Goal: Transaction & Acquisition: Book appointment/travel/reservation

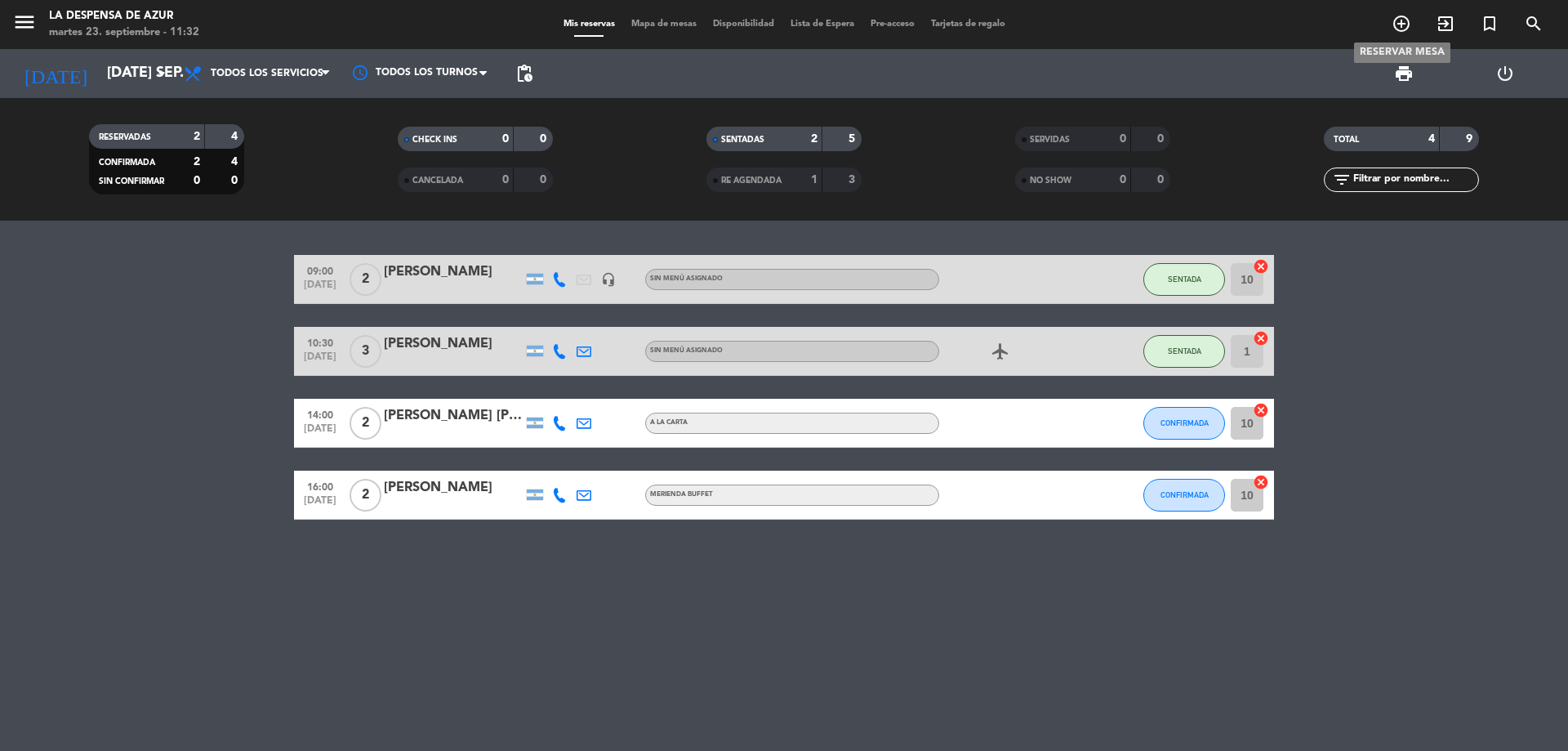
click at [1403, 30] on icon "add_circle_outline" at bounding box center [1401, 23] width 19 height 19
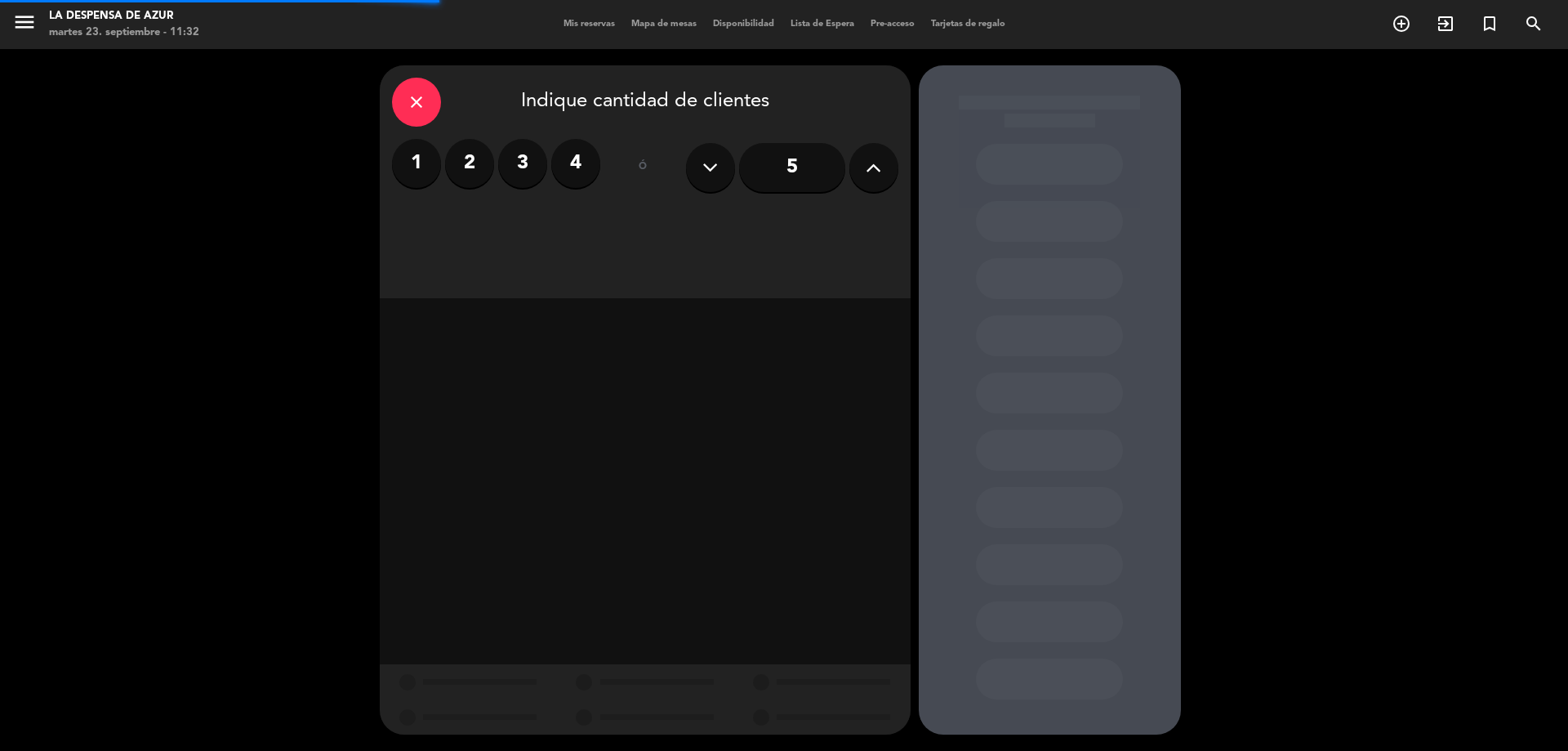
click at [444, 158] on div "1 2 3 4" at bounding box center [495, 164] width 208 height 49
click at [456, 167] on label "2" at bounding box center [469, 164] width 49 height 49
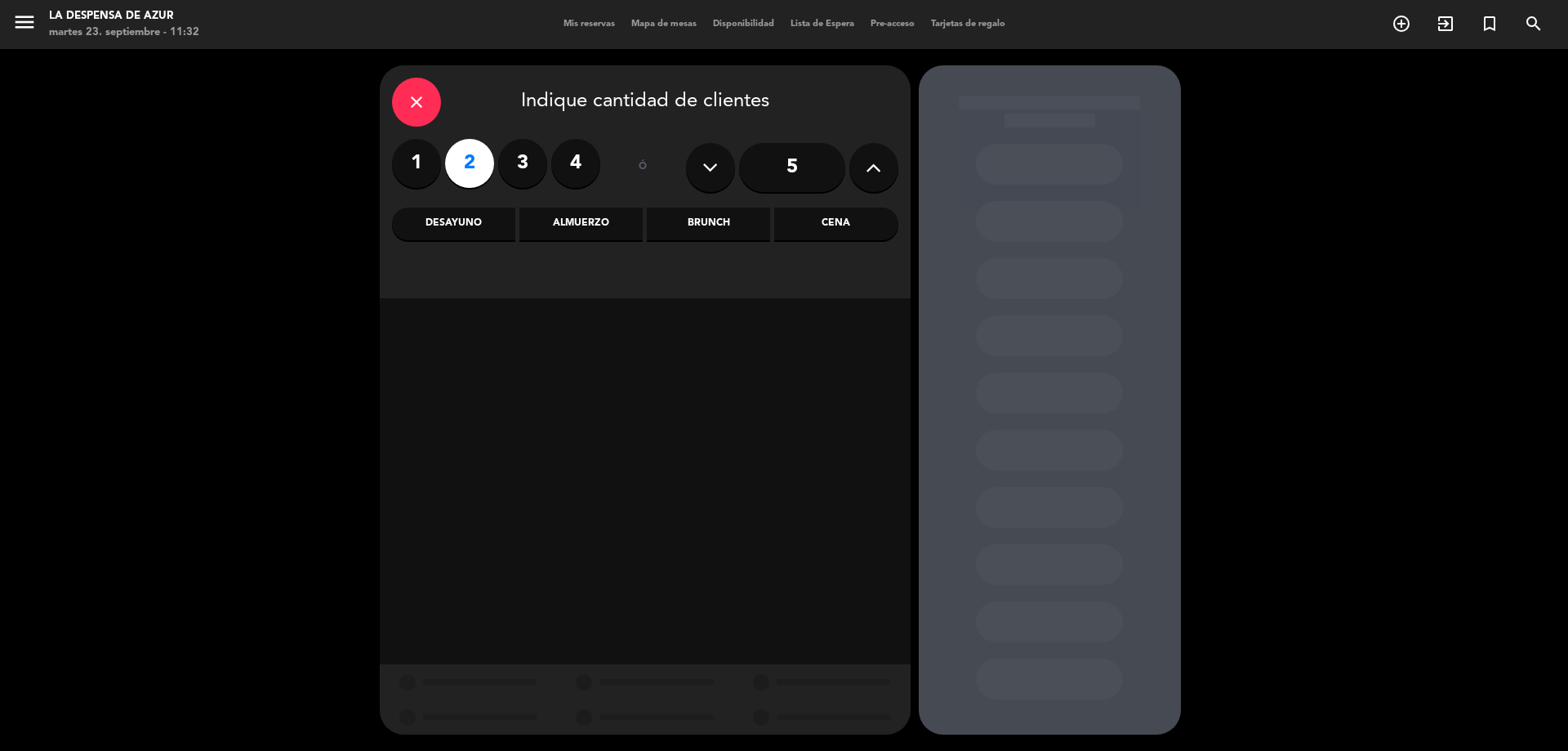
click at [711, 207] on div "Brunch" at bounding box center [709, 223] width 123 height 33
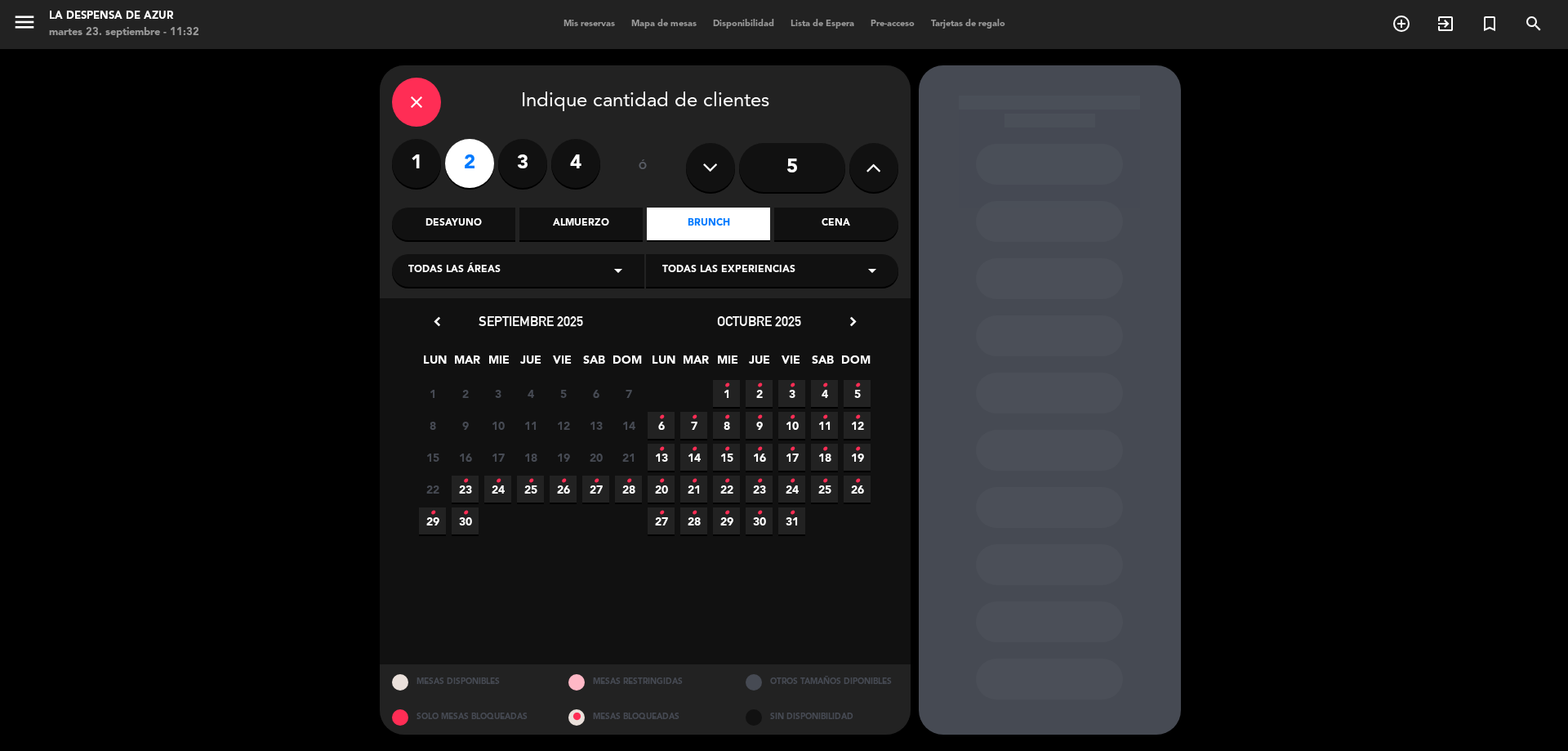
click at [432, 519] on icon "•" at bounding box center [432, 512] width 6 height 26
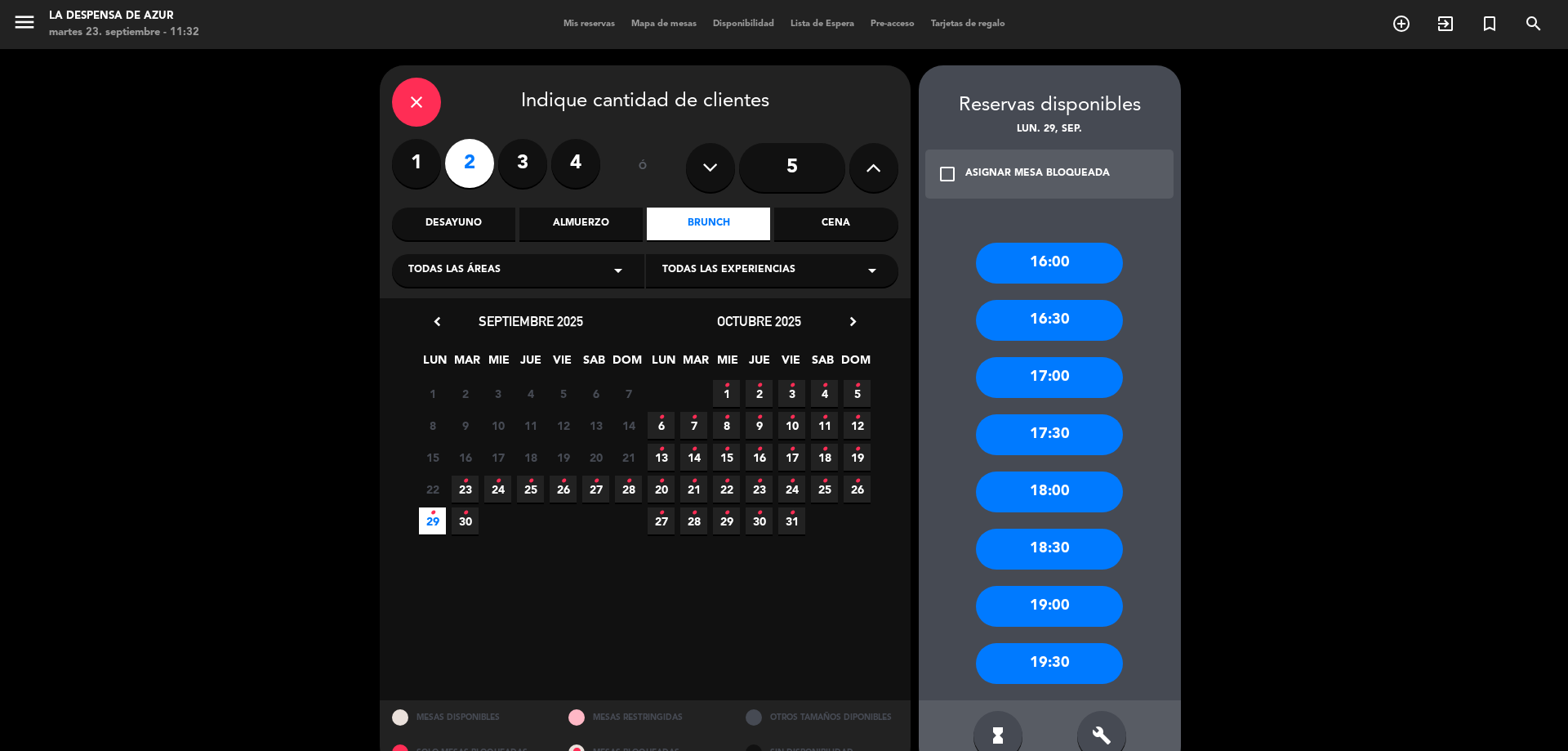
click at [1028, 384] on div "17:00" at bounding box center [1049, 378] width 147 height 40
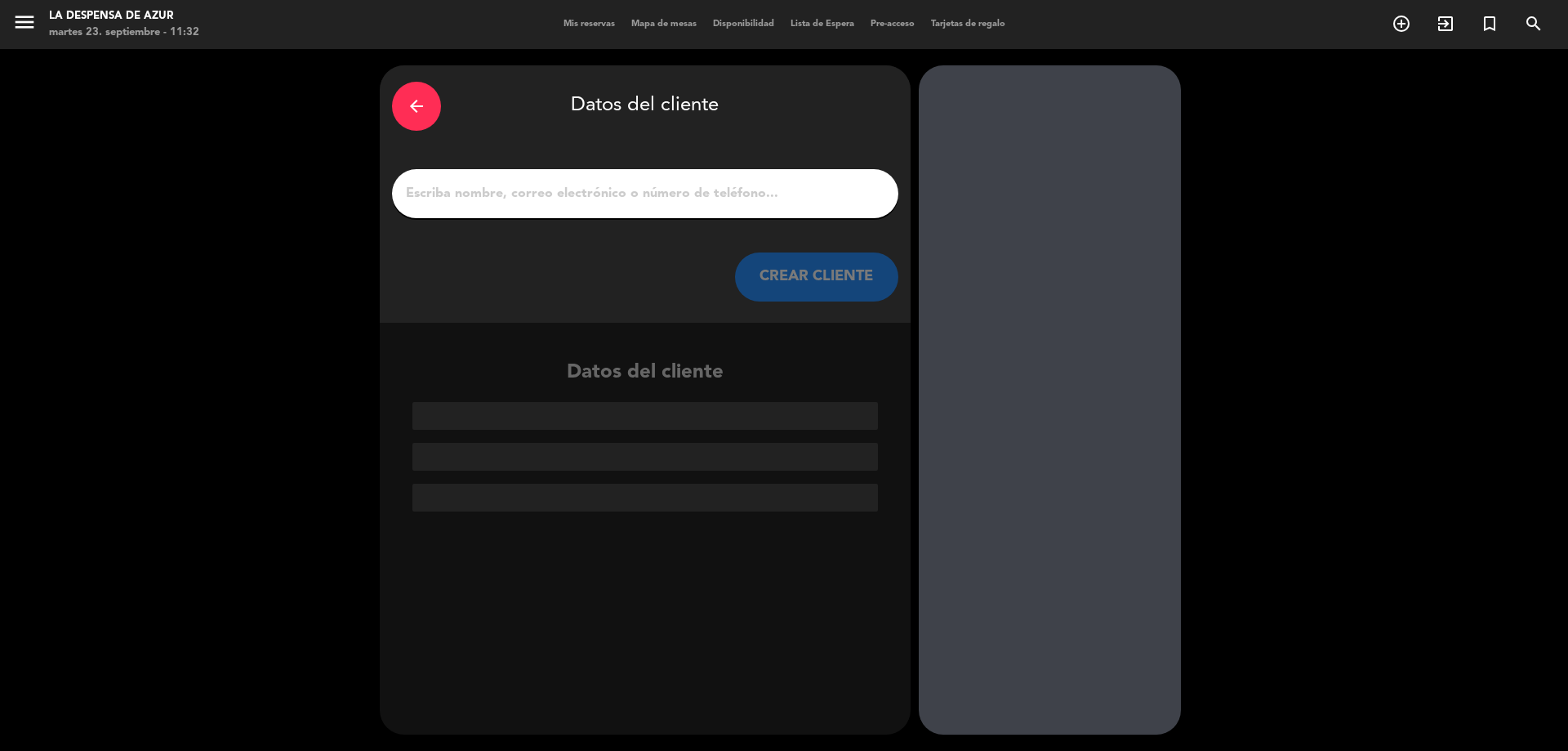
click at [741, 190] on input "1" at bounding box center [645, 193] width 482 height 23
paste input "[PERSON_NAME] 3513441986 // v. 21981 // Ritual [PERSON_NAME] // be"
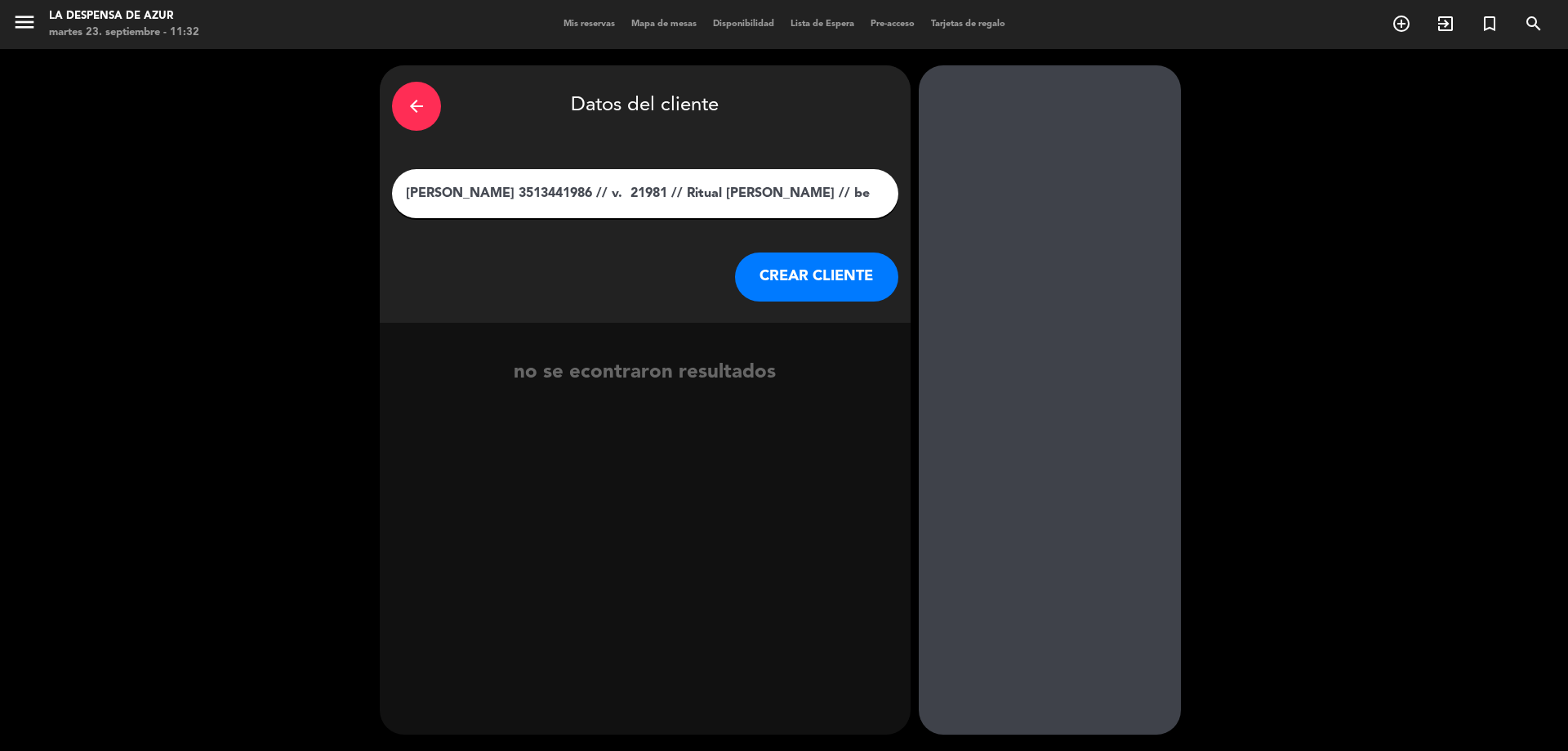
type input "[PERSON_NAME] 3513441986 // v. 21981 // Ritual [PERSON_NAME] // be"
click at [791, 274] on button "CREAR CLIENTE" at bounding box center [816, 277] width 163 height 49
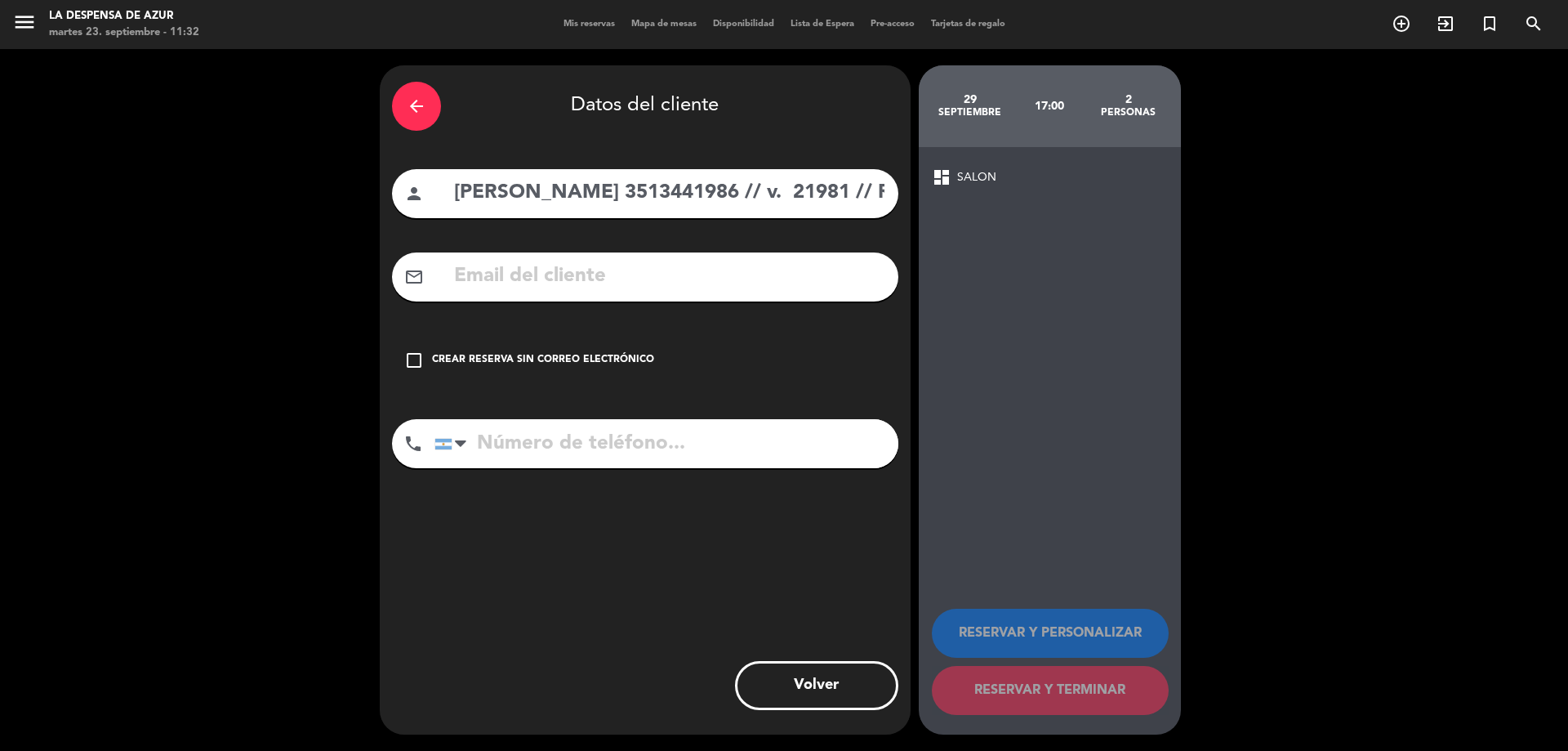
drag, startPoint x: 646, startPoint y: 189, endPoint x: 762, endPoint y: 196, distance: 116.2
click at [762, 196] on input "[PERSON_NAME] 3513441986 // v. 21981 // Ritual [PERSON_NAME] // be" at bounding box center [669, 193] width 434 height 34
type input "[PERSON_NAME] // v. 21981 // Ritual [PERSON_NAME] // be"
click at [643, 437] on input "tel" at bounding box center [666, 443] width 464 height 49
paste input "3513441986"
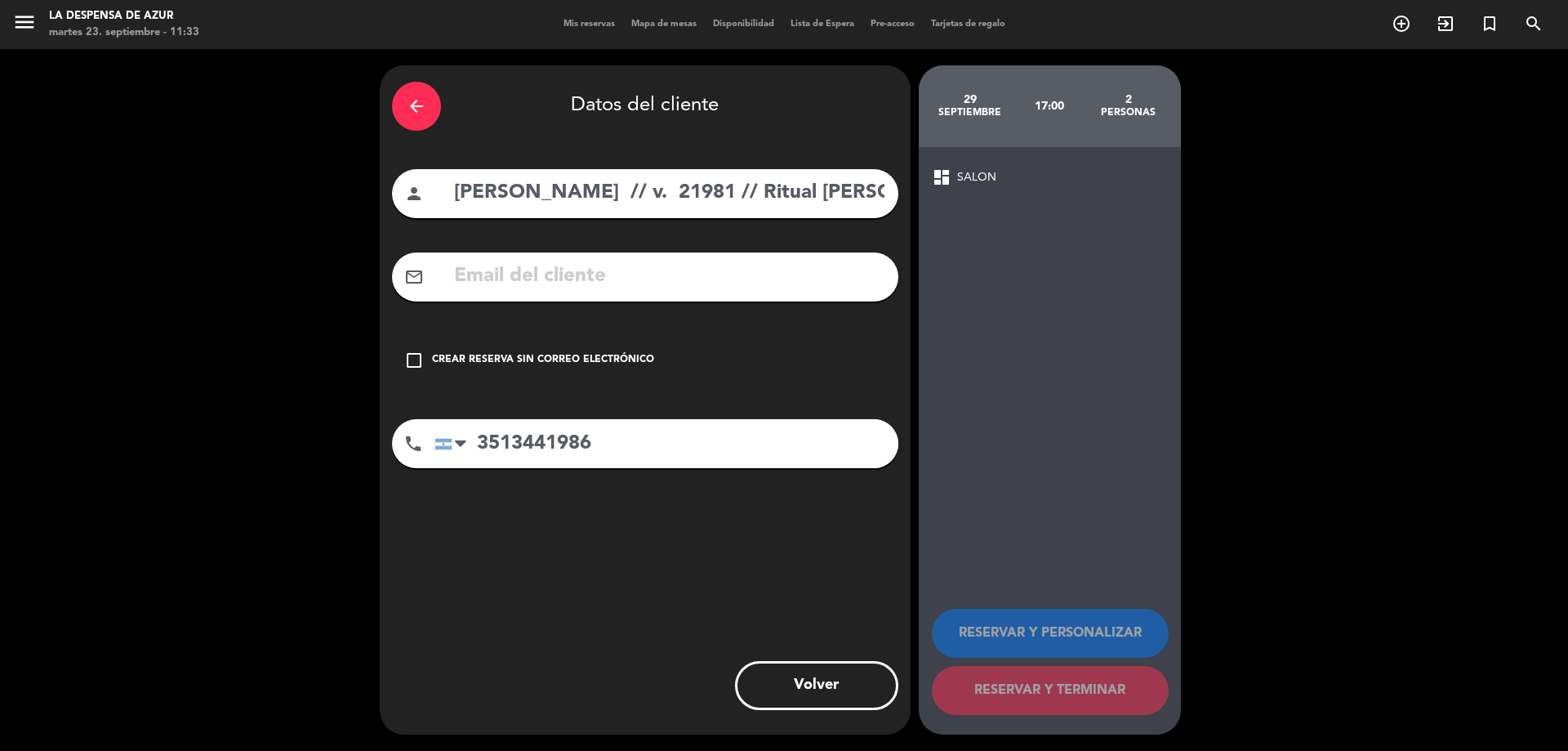
type input "3513441986"
click at [585, 371] on div "check_box_outline_blank Crear reserva sin correo electrónico" at bounding box center [645, 360] width 506 height 49
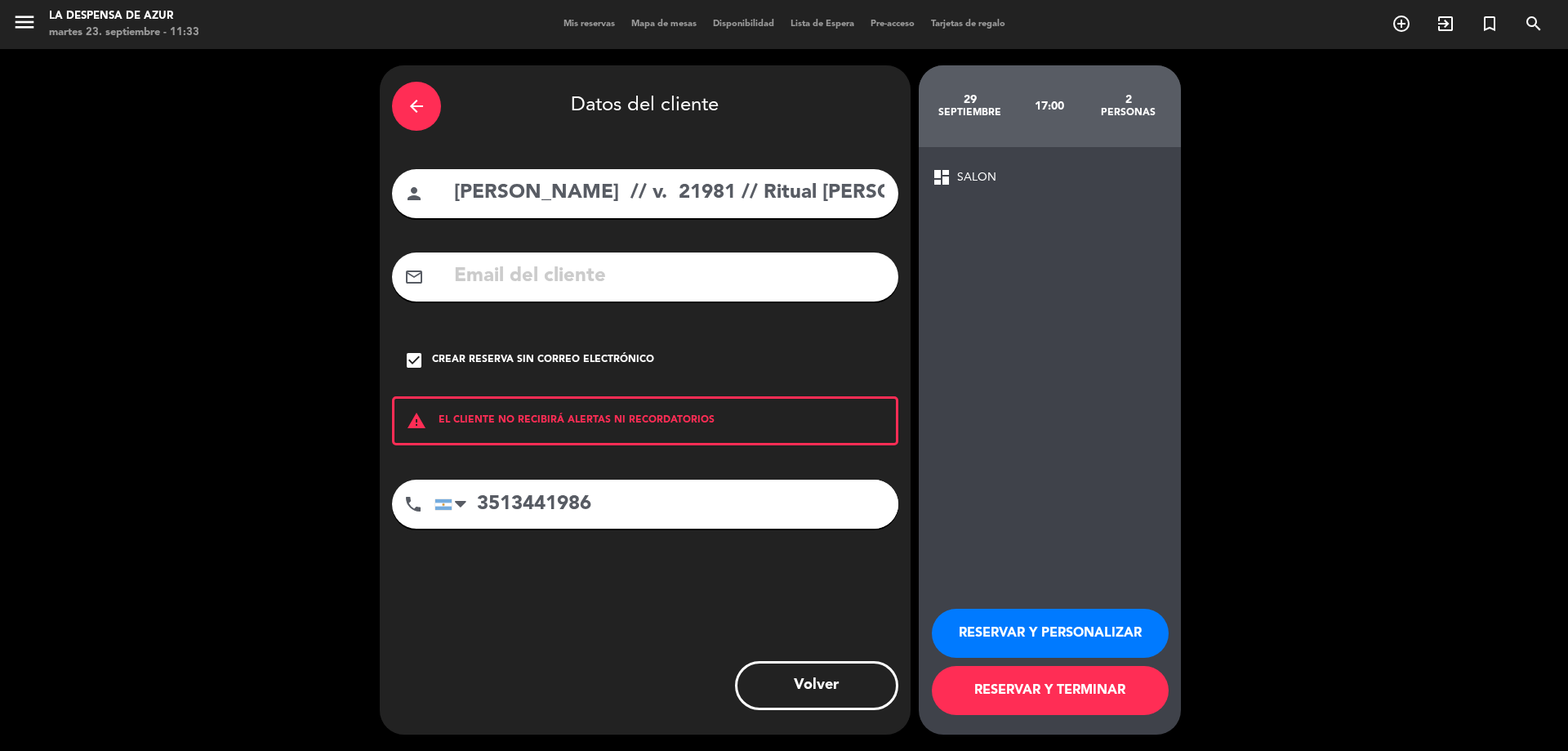
scroll to position [0, 97]
drag, startPoint x: 651, startPoint y: 200, endPoint x: 1206, endPoint y: 244, distance: 556.7
click at [1206, 244] on div "arrow_back Datos del cliente person [PERSON_NAME] // v. 21981 // Ritual [PERSON…" at bounding box center [784, 400] width 1568 height 702
type input "[PERSON_NAME]"
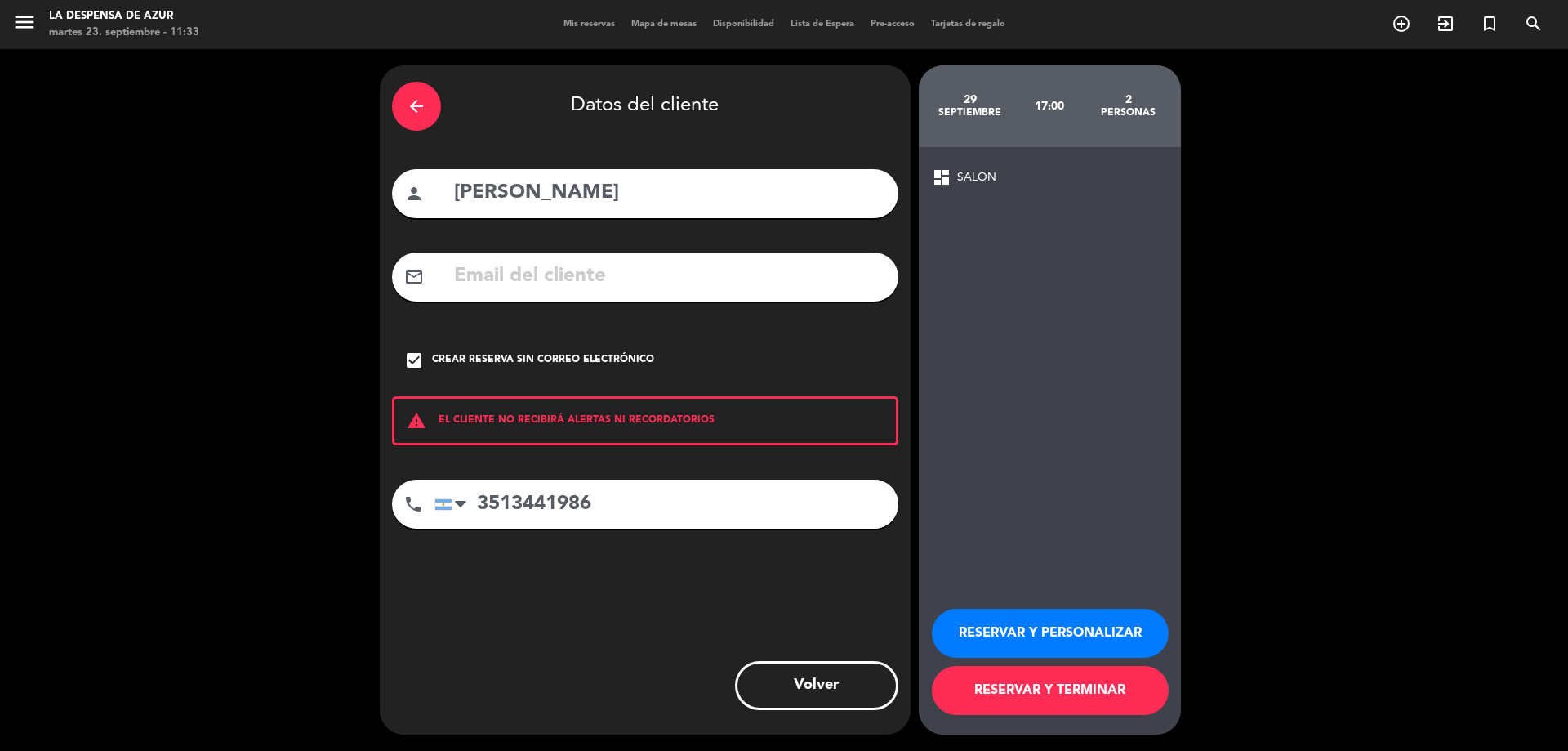
click at [1066, 630] on button "RESERVAR Y PERSONALIZAR" at bounding box center [1050, 633] width 237 height 49
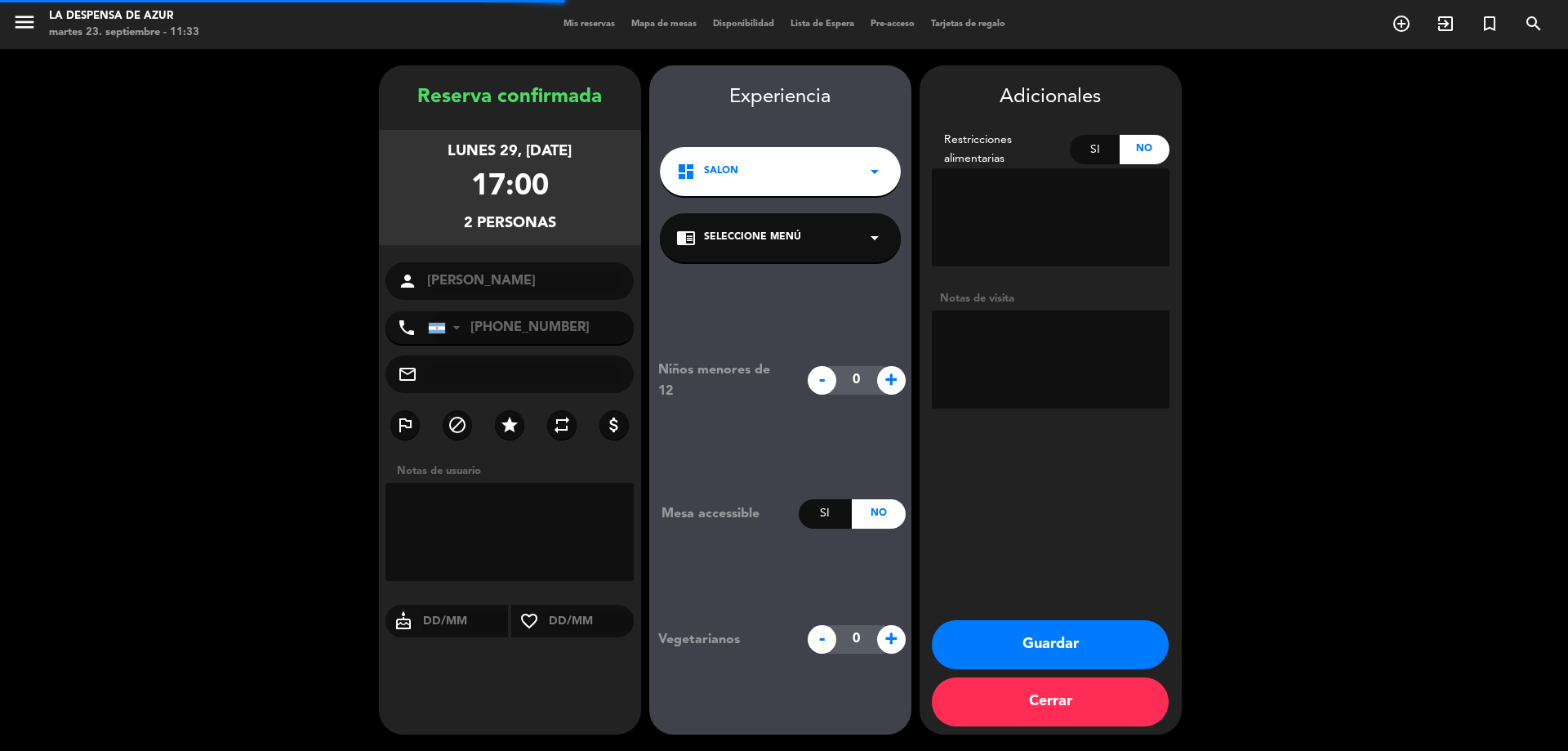
click at [1019, 341] on textarea at bounding box center [1051, 359] width 238 height 98
paste textarea "// v. 21981 // Ritual [PERSON_NAME] // be"
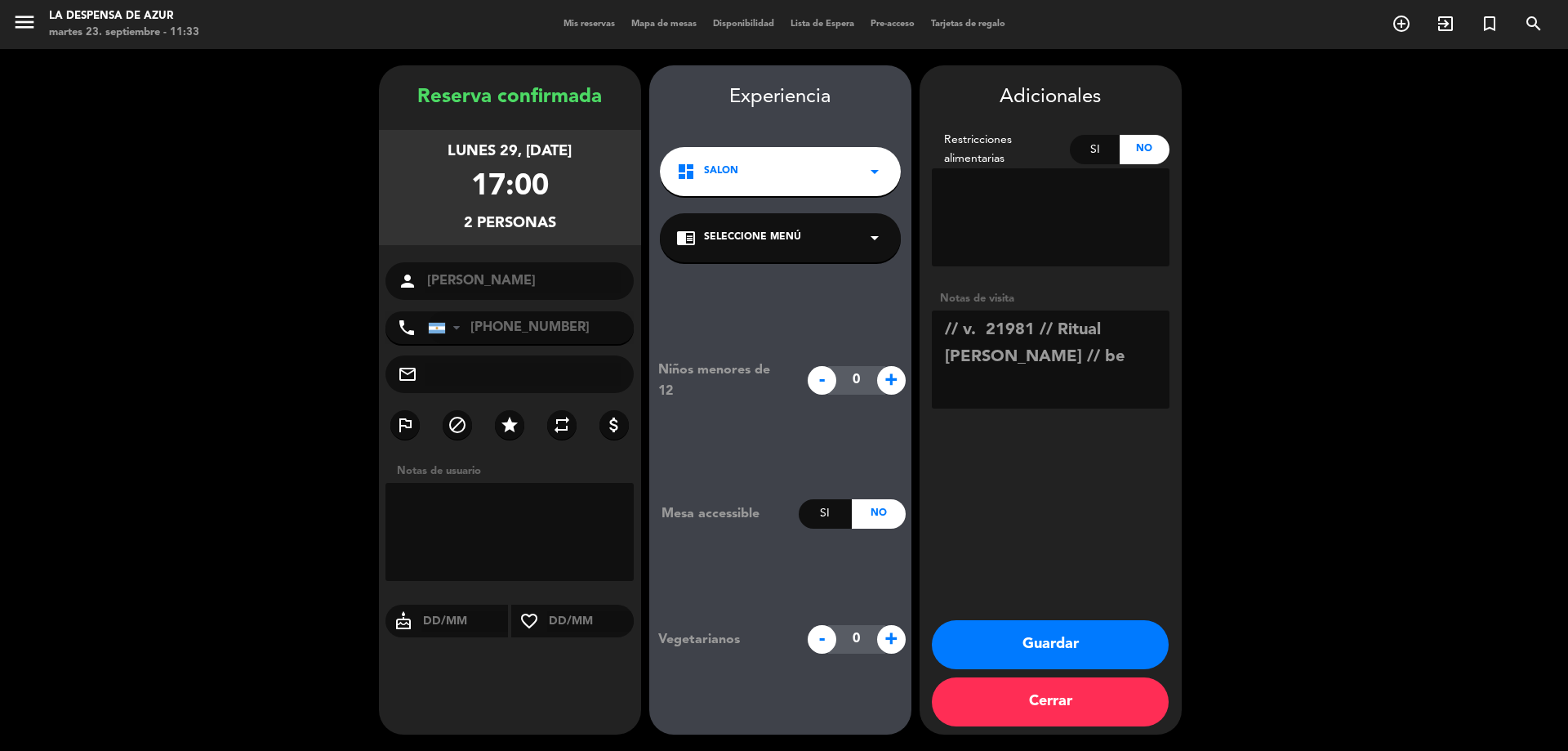
drag, startPoint x: 1057, startPoint y: 333, endPoint x: 988, endPoint y: 373, distance: 79.8
click at [988, 373] on textarea at bounding box center [1051, 359] width 238 height 98
type textarea "// v. 21981 // mesón x2 // tienen spa 18hs // BE"
click at [1070, 641] on button "Guardar" at bounding box center [1050, 645] width 237 height 49
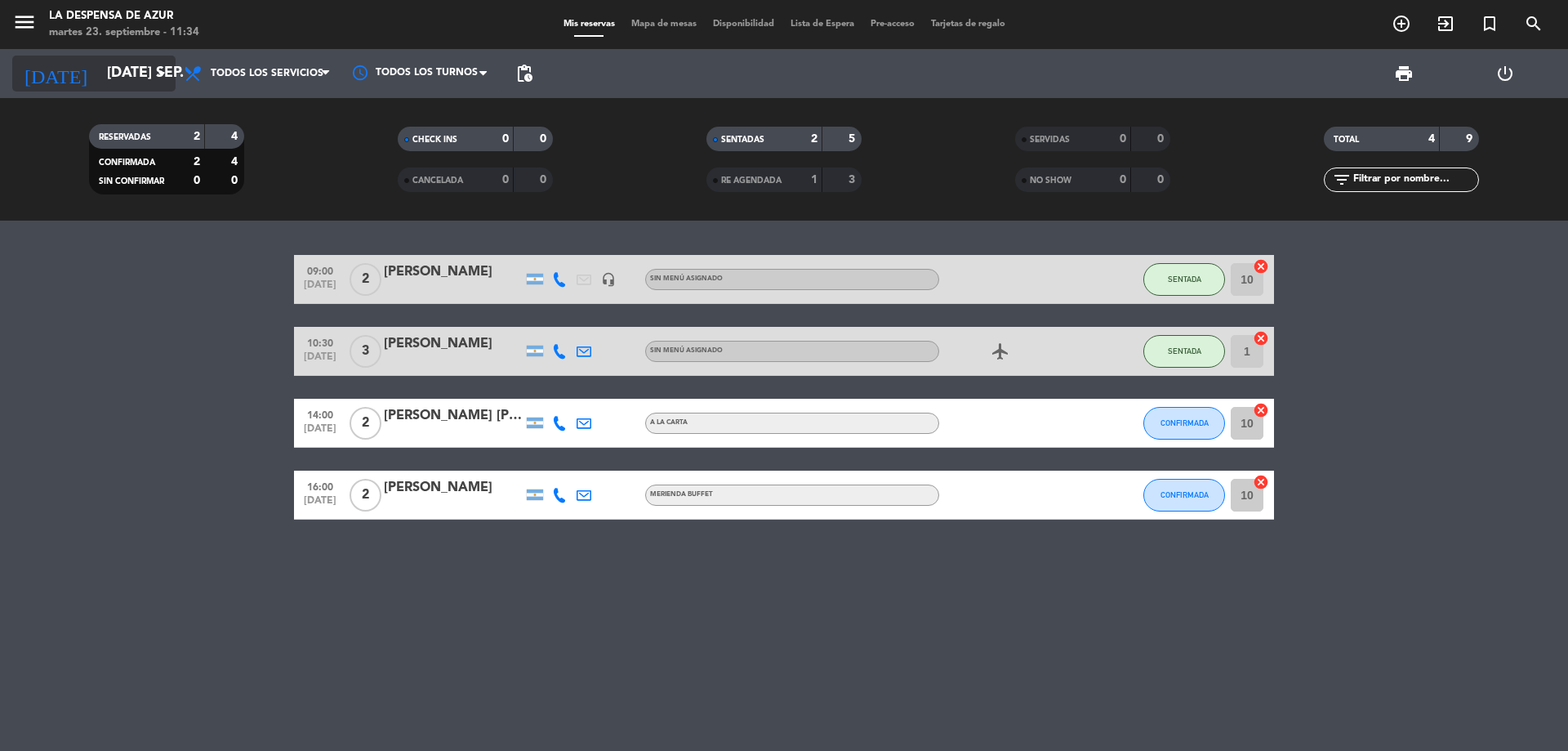
click at [123, 78] on input "[DATE] sep." at bounding box center [193, 73] width 190 height 33
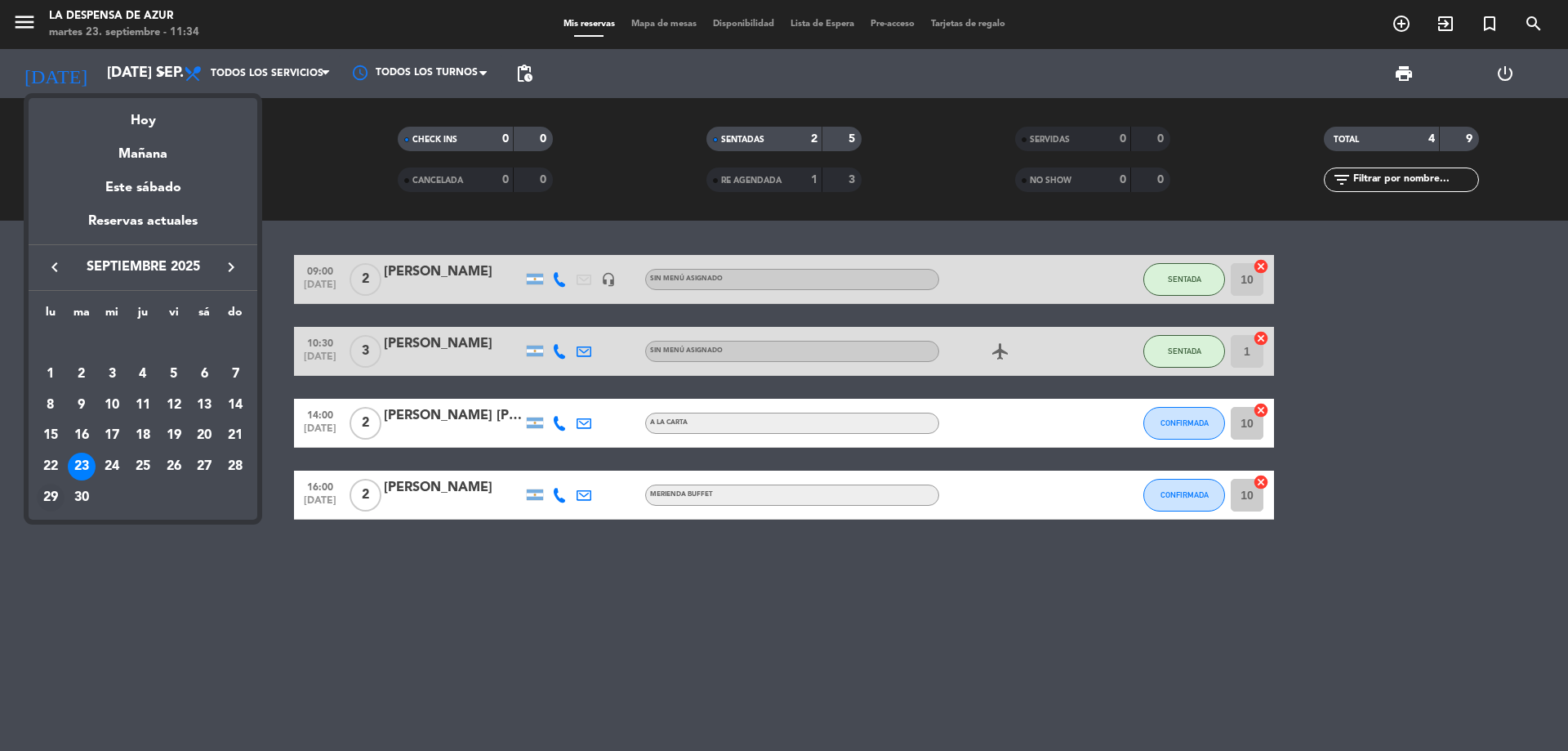
click at [59, 496] on div "29" at bounding box center [51, 497] width 28 height 28
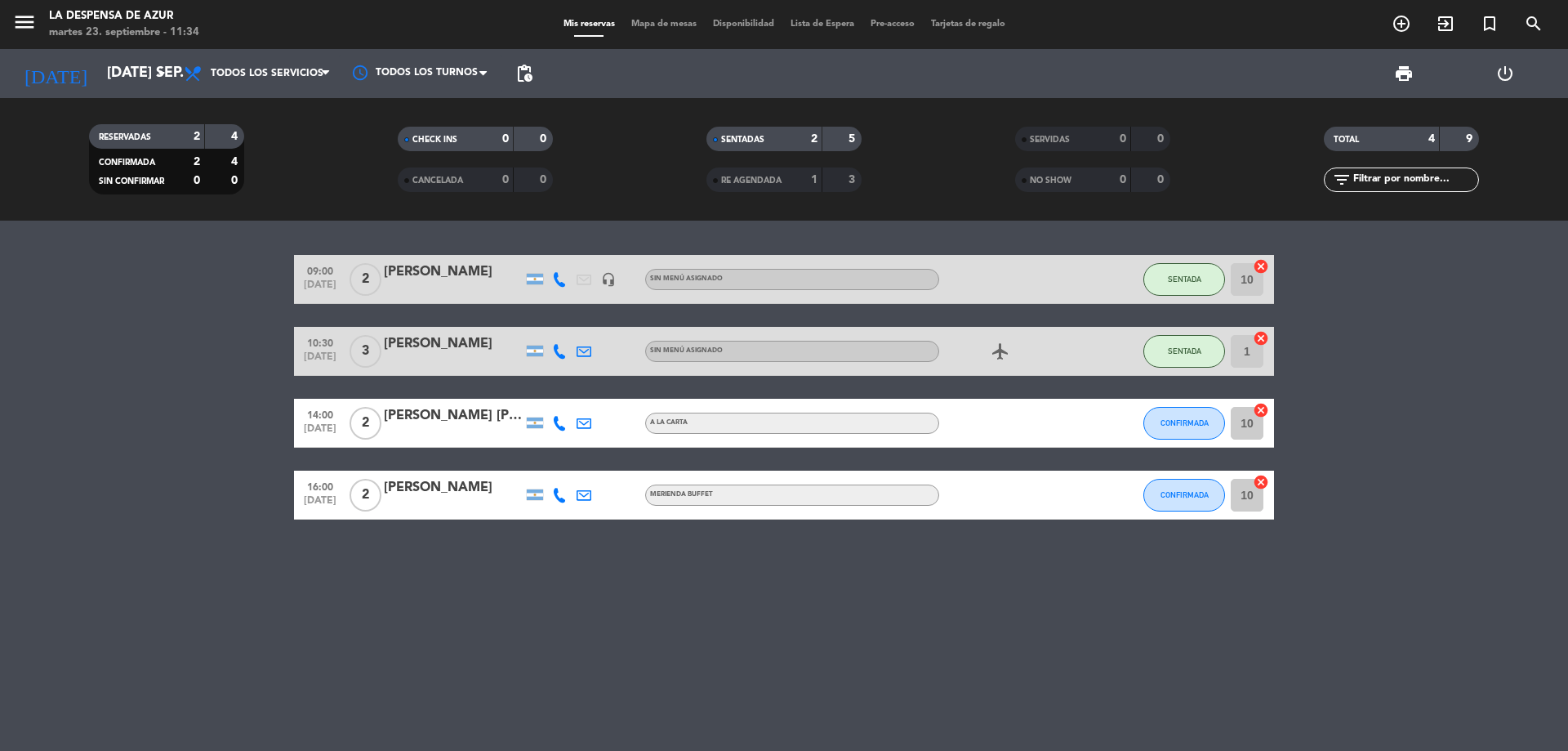
type input "lun. [DATE]"
